Goal: Task Accomplishment & Management: Complete application form

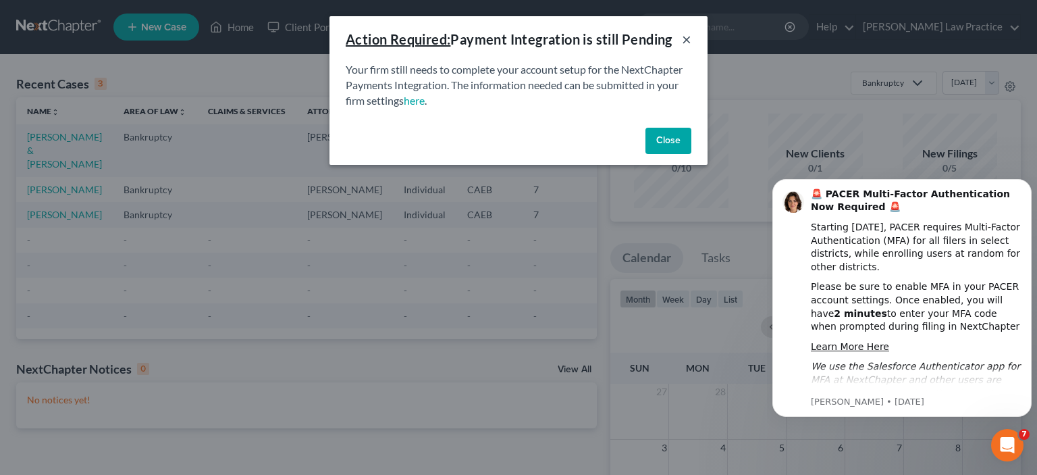
click at [688, 40] on button "×" at bounding box center [686, 39] width 9 height 16
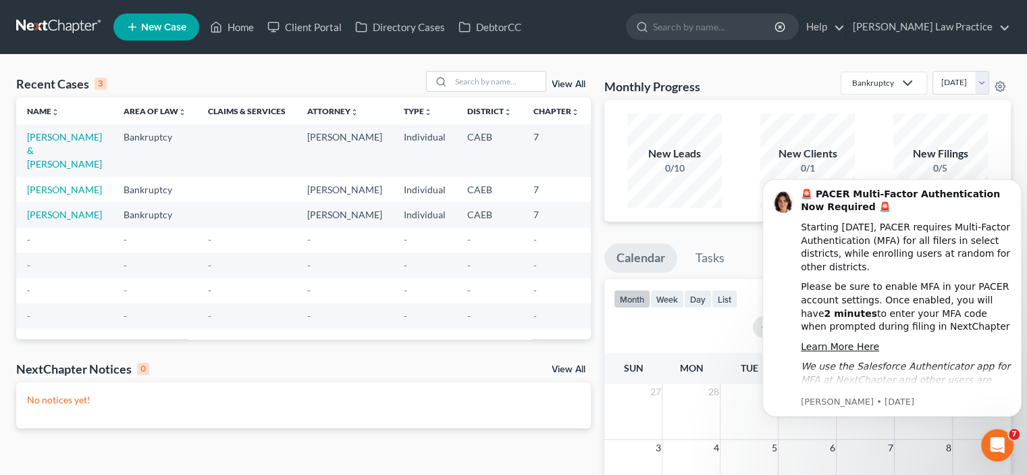
click at [159, 36] on link "New Case" at bounding box center [156, 27] width 86 height 27
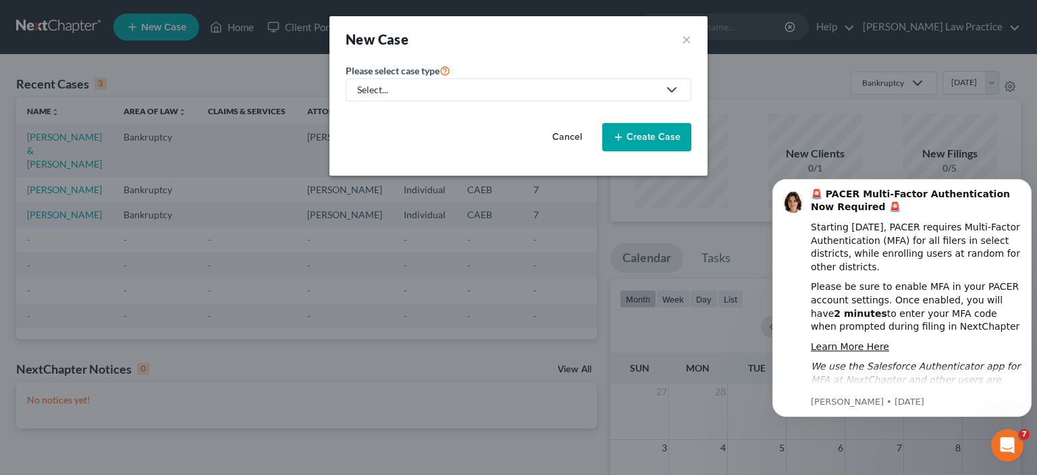
click at [412, 102] on div "Please select case type * Select... Bankruptcy Probate Law Trusts and Estate Pl…" at bounding box center [518, 112] width 359 height 100
click at [413, 86] on div "Select..." at bounding box center [507, 90] width 301 height 14
click at [411, 113] on div "Bankruptcy" at bounding box center [423, 116] width 129 height 14
select select "8"
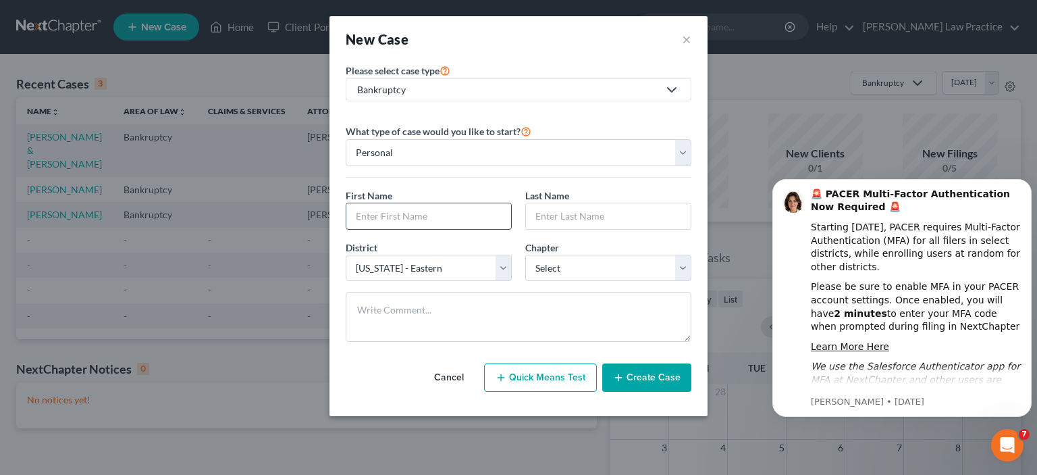
click at [437, 215] on input "text" at bounding box center [428, 216] width 165 height 26
type input "[PERSON_NAME]"
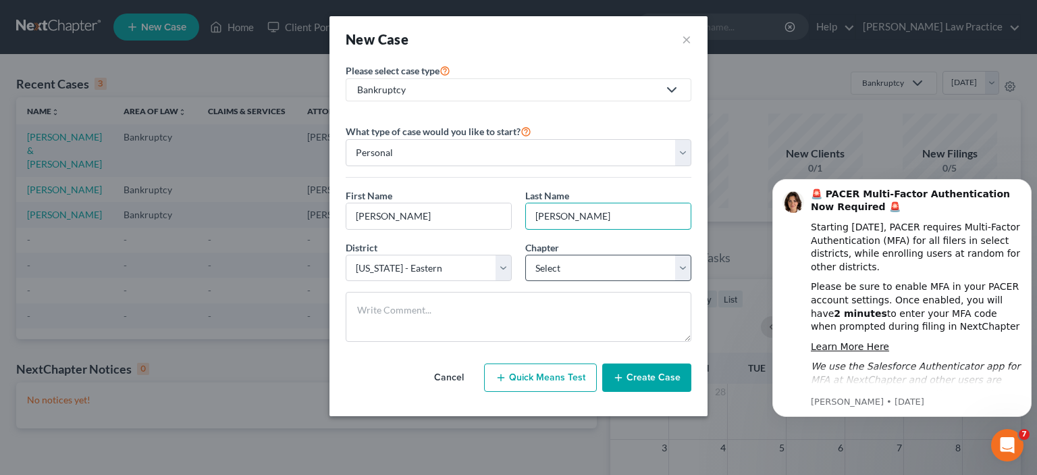
type input "[PERSON_NAME]"
click at [610, 272] on select "Select 7 11 12 13" at bounding box center [608, 268] width 166 height 27
select select "0"
click at [525, 255] on select "Select 7 11 12 13" at bounding box center [608, 268] width 166 height 27
click at [661, 378] on button "Create Case" at bounding box center [646, 377] width 89 height 28
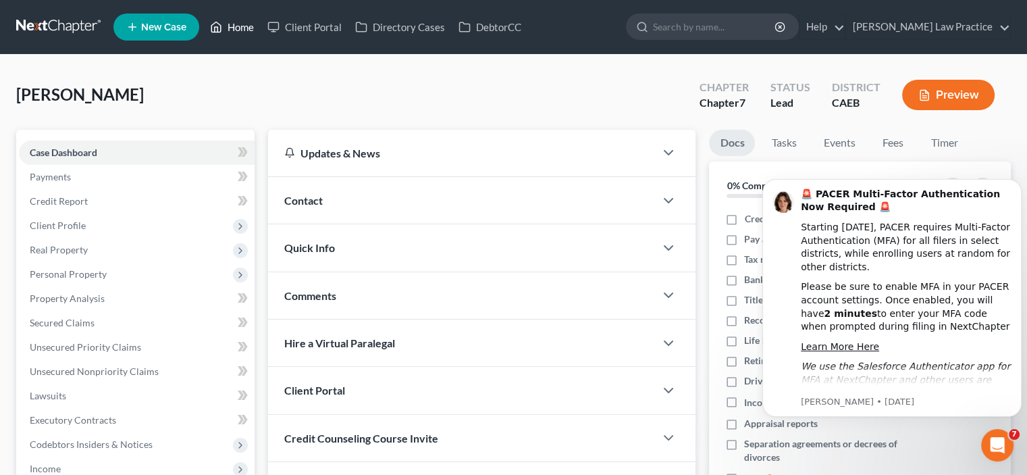
click at [238, 30] on link "Home" at bounding box center [231, 27] width 57 height 24
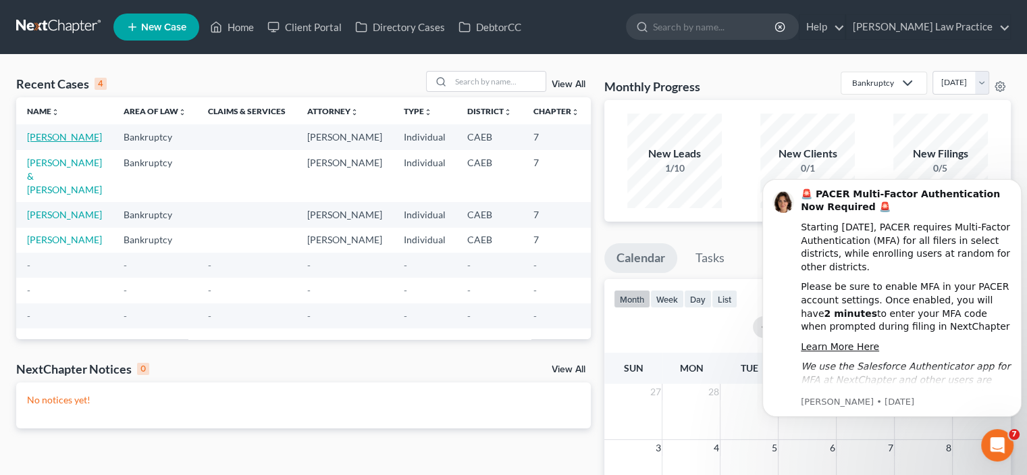
click at [37, 143] on link "[PERSON_NAME]" at bounding box center [64, 136] width 75 height 11
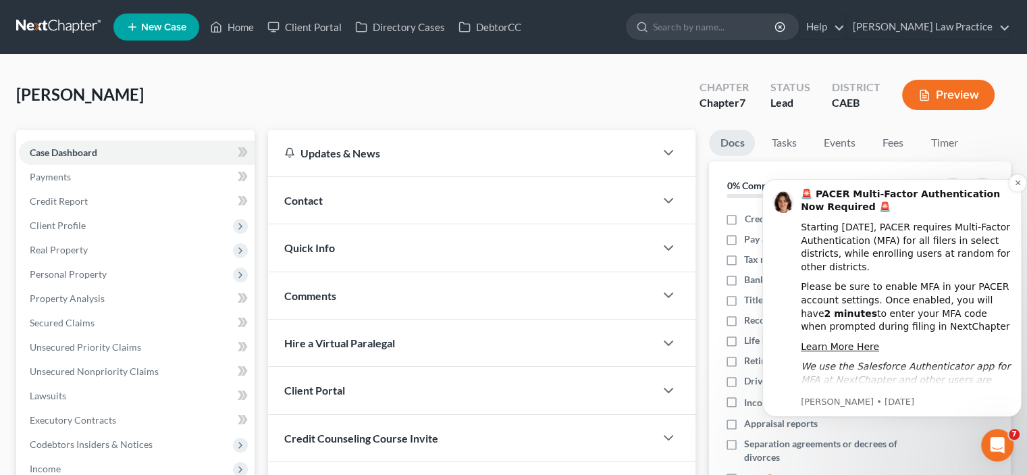
scroll to position [9, 0]
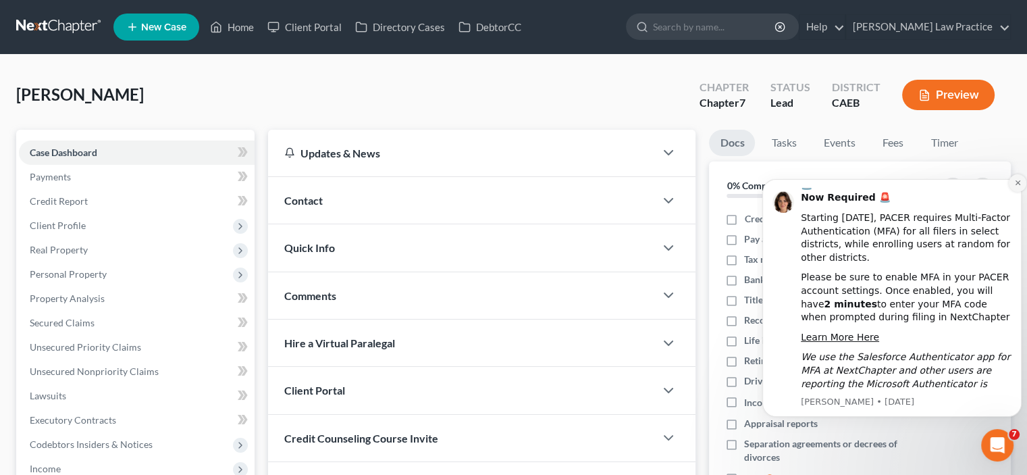
click at [1016, 183] on icon "Dismiss notification" at bounding box center [1017, 182] width 7 height 7
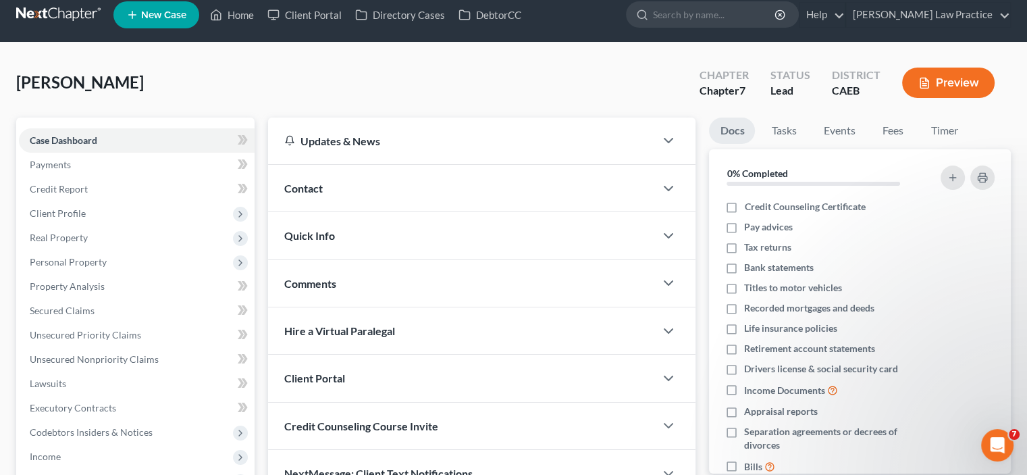
scroll to position [0, 0]
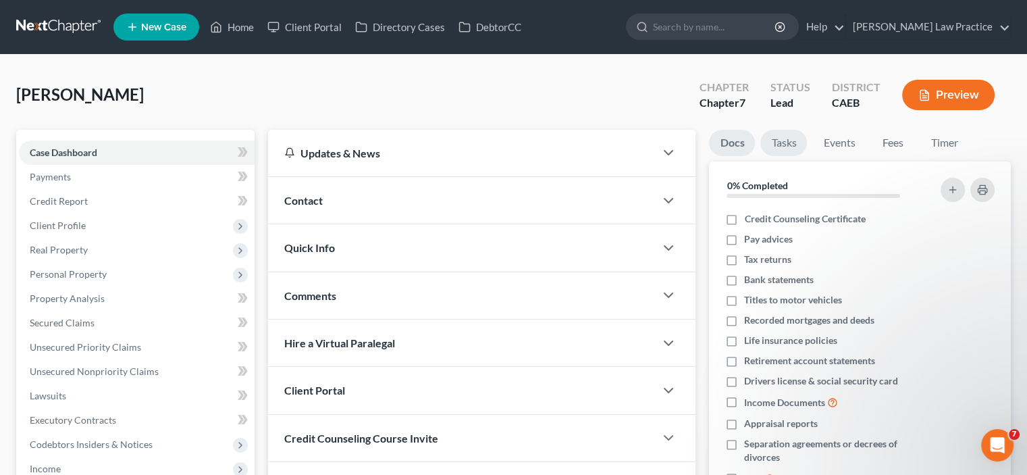
click at [786, 153] on link "Tasks" at bounding box center [783, 143] width 47 height 26
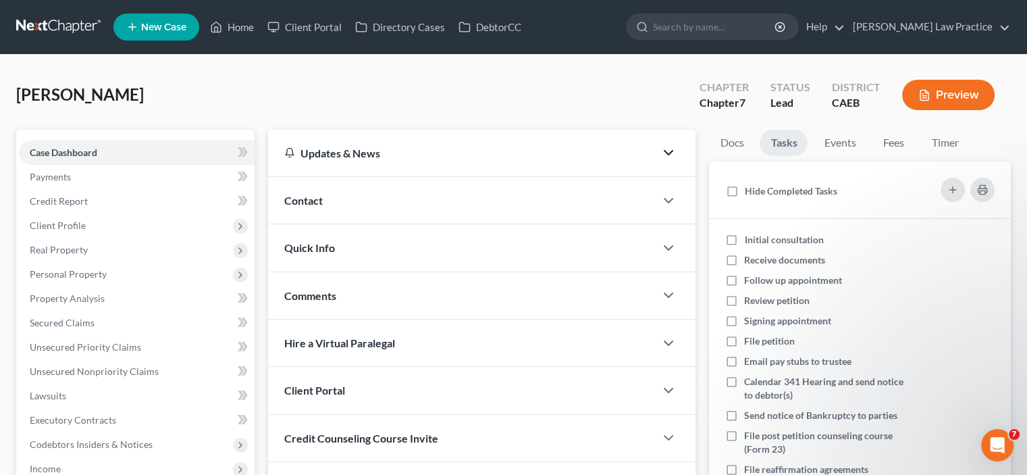
click at [671, 157] on icon "button" at bounding box center [669, 153] width 16 height 16
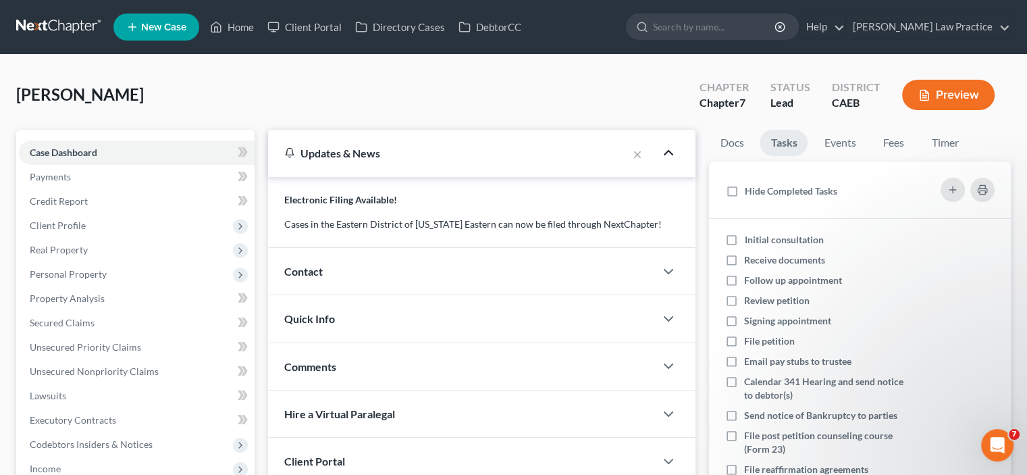
click at [671, 159] on icon "button" at bounding box center [669, 153] width 16 height 16
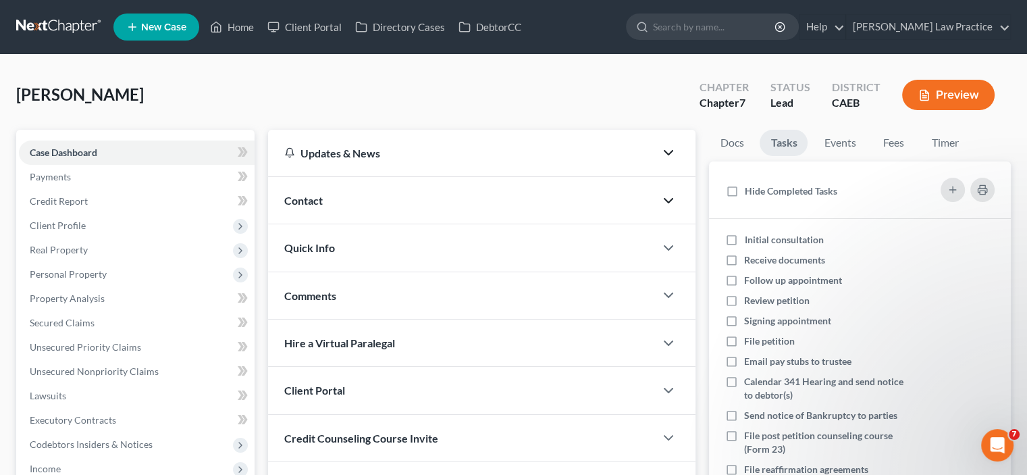
click at [666, 202] on icon "button" at bounding box center [669, 200] width 16 height 16
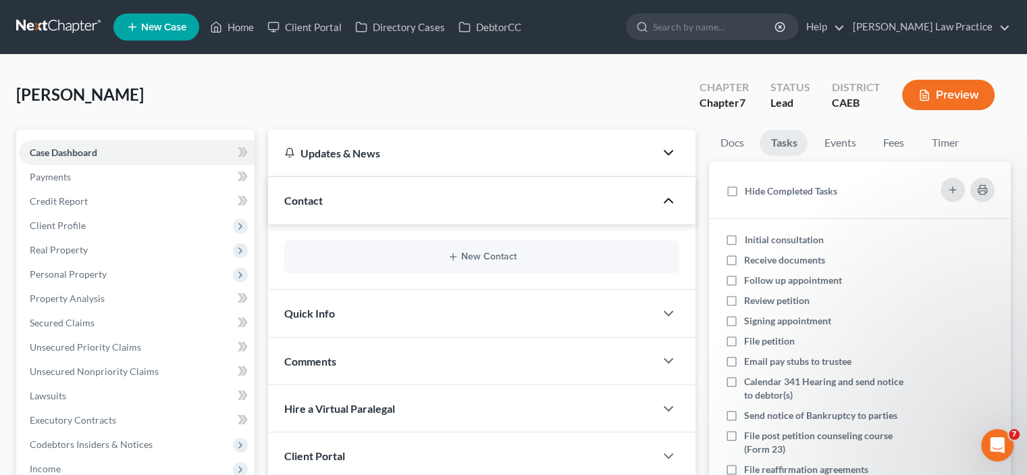
click at [666, 202] on icon "button" at bounding box center [669, 200] width 16 height 16
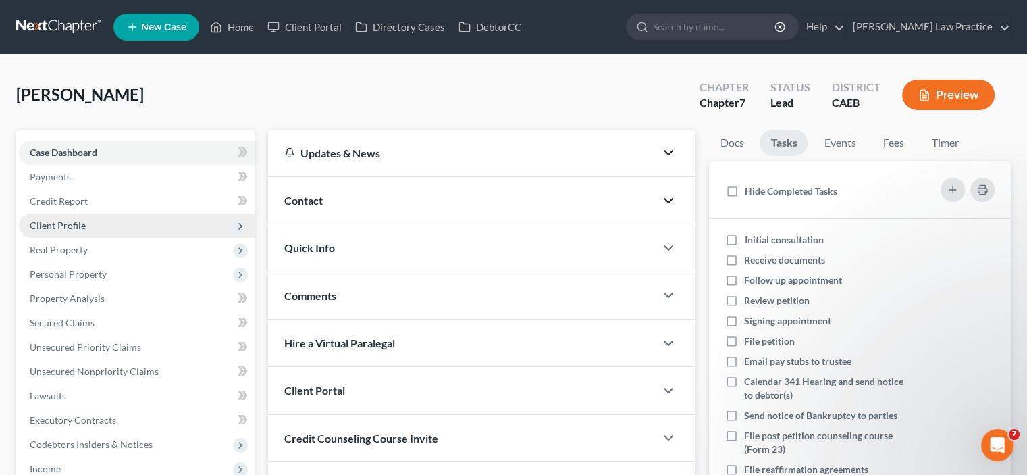
click at [230, 222] on span "Client Profile" at bounding box center [137, 225] width 236 height 24
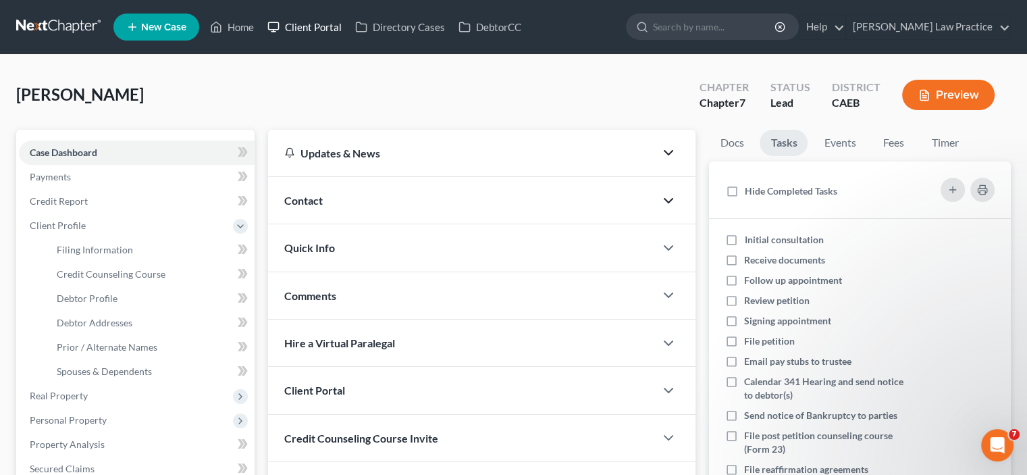
click at [298, 26] on link "Client Portal" at bounding box center [305, 27] width 88 height 24
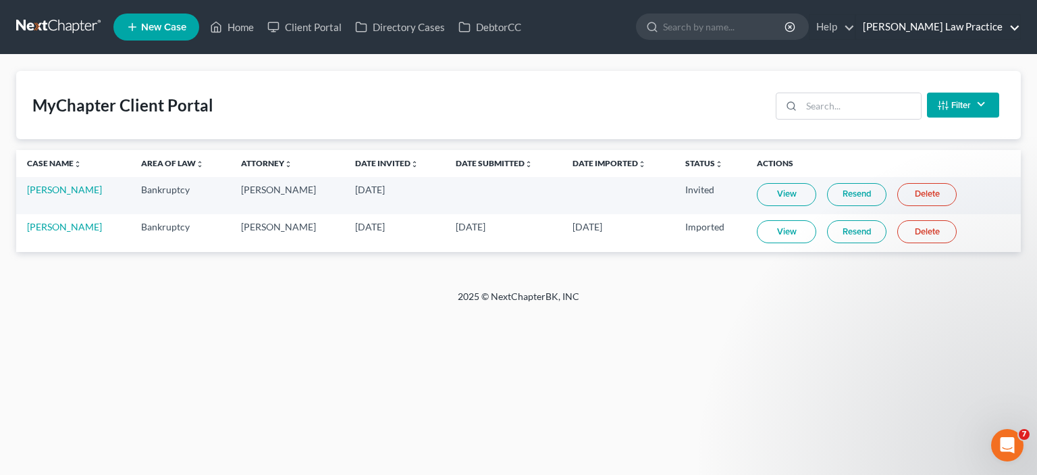
click at [962, 29] on link "[PERSON_NAME] Law Practice" at bounding box center [938, 27] width 164 height 24
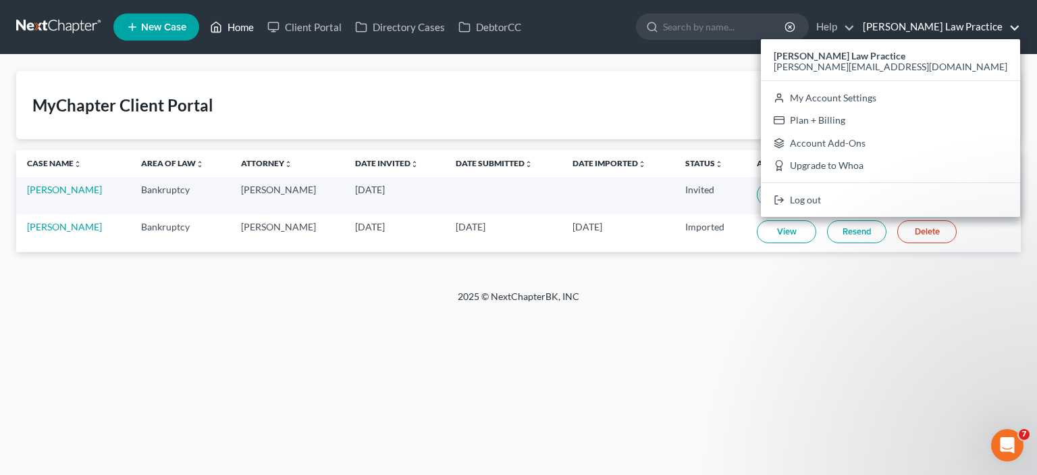
click at [249, 21] on link "Home" at bounding box center [231, 27] width 57 height 24
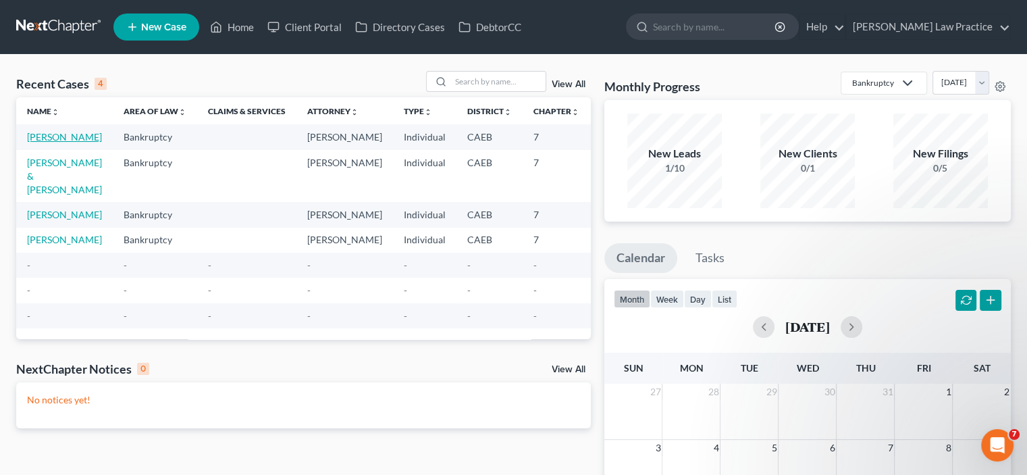
click at [51, 138] on link "[PERSON_NAME]" at bounding box center [64, 136] width 75 height 11
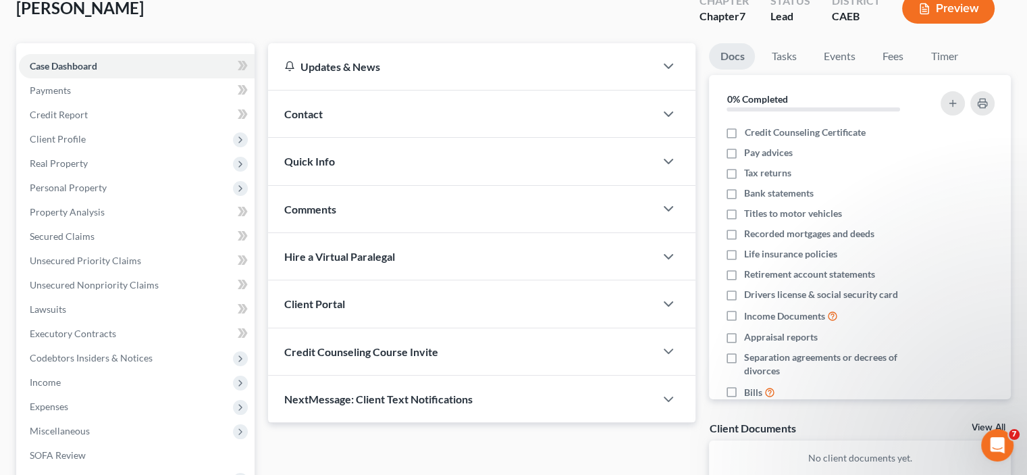
scroll to position [135, 0]
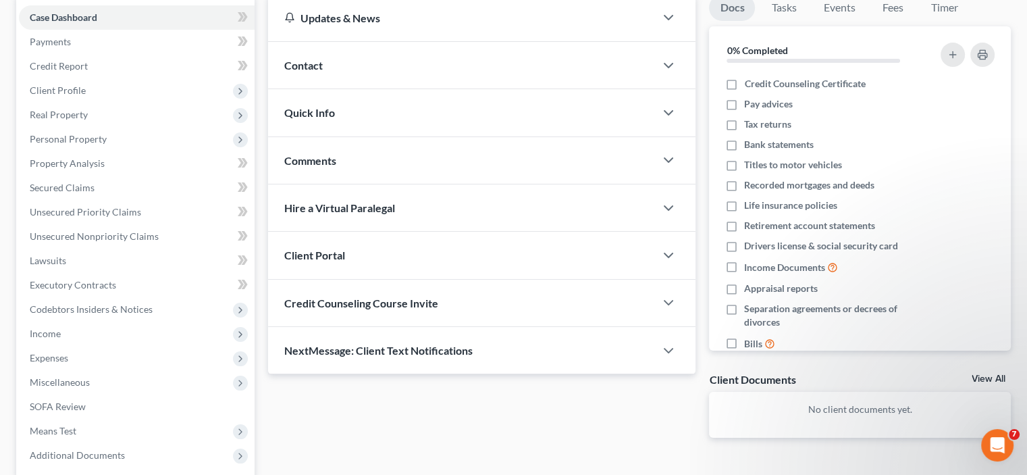
click at [388, 238] on div "Client Portal" at bounding box center [461, 255] width 387 height 47
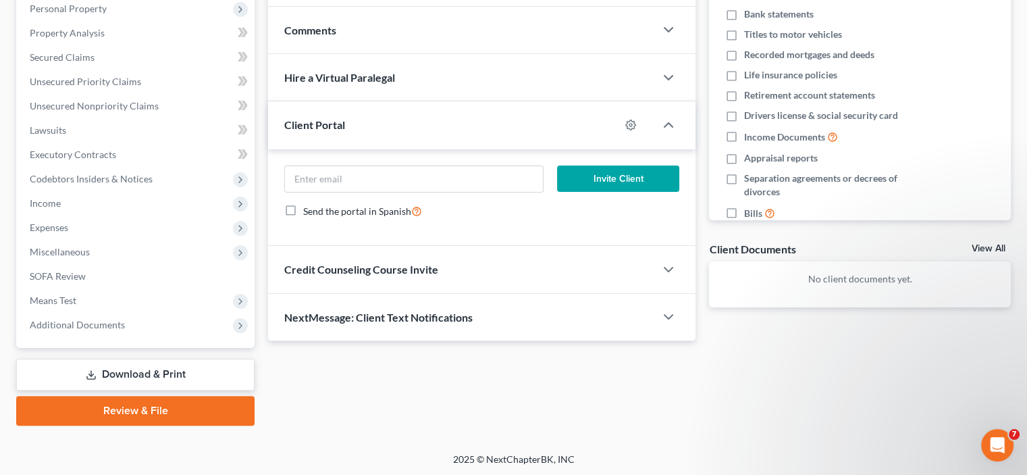
scroll to position [266, 0]
click at [433, 262] on span "Credit Counseling Course Invite" at bounding box center [361, 268] width 154 height 13
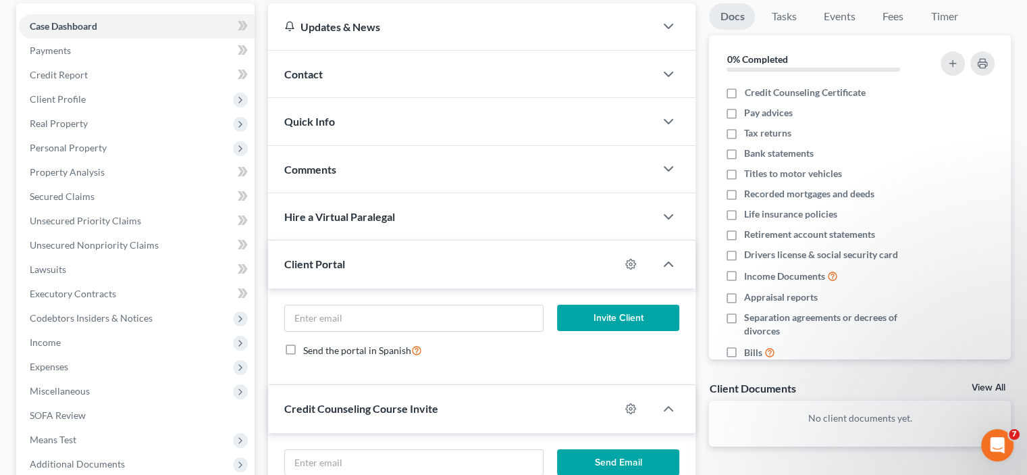
scroll to position [135, 0]
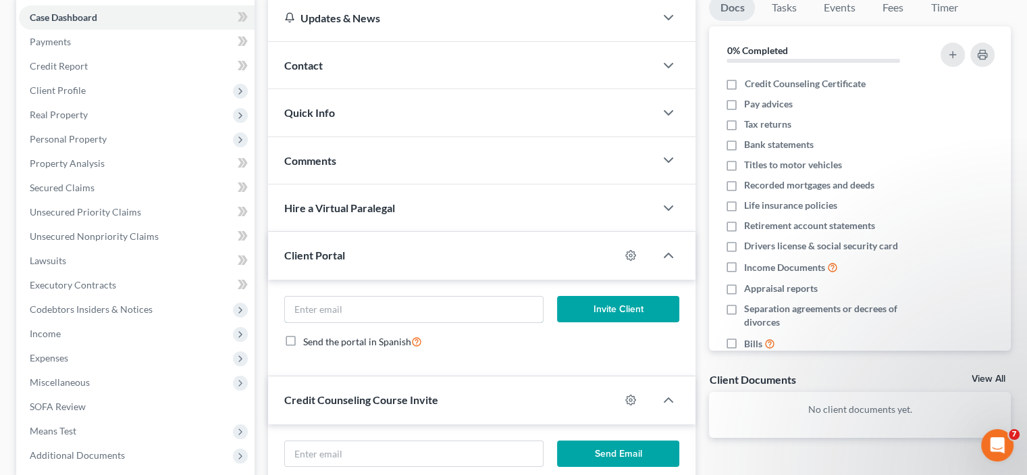
click at [390, 302] on input "email" at bounding box center [413, 309] width 257 height 26
